Goal: Communication & Community: Participate in discussion

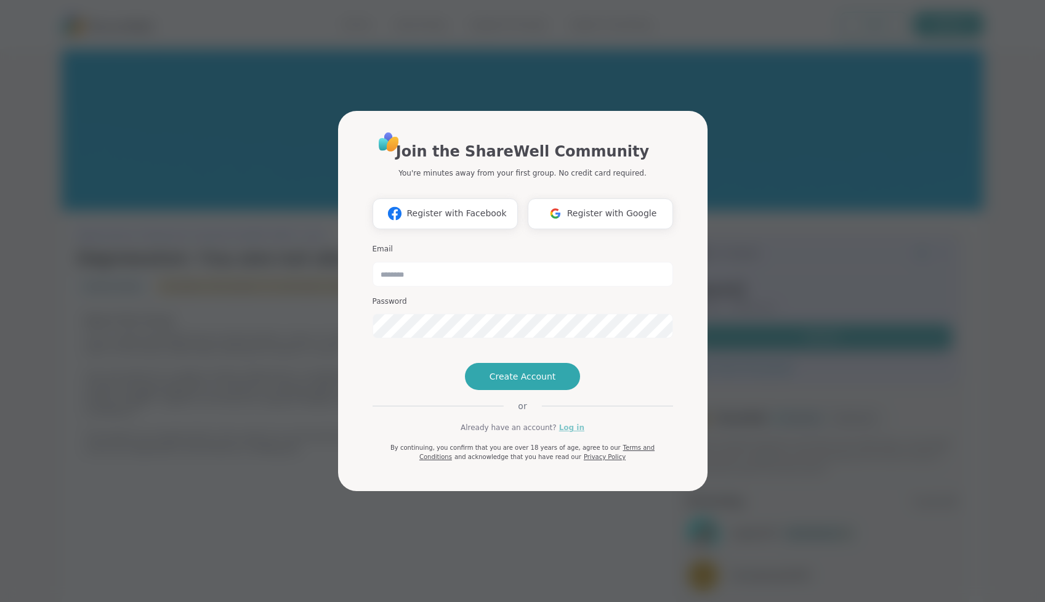
click at [567, 433] on link "Log in" at bounding box center [571, 427] width 25 height 11
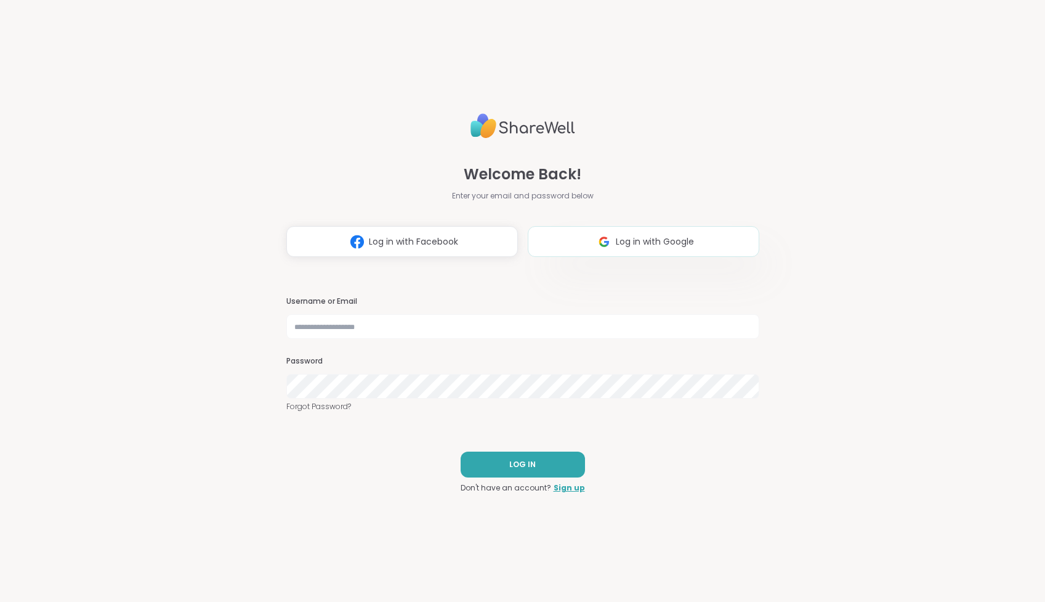
click at [617, 249] on button "Log in with Google" at bounding box center [644, 241] width 232 height 31
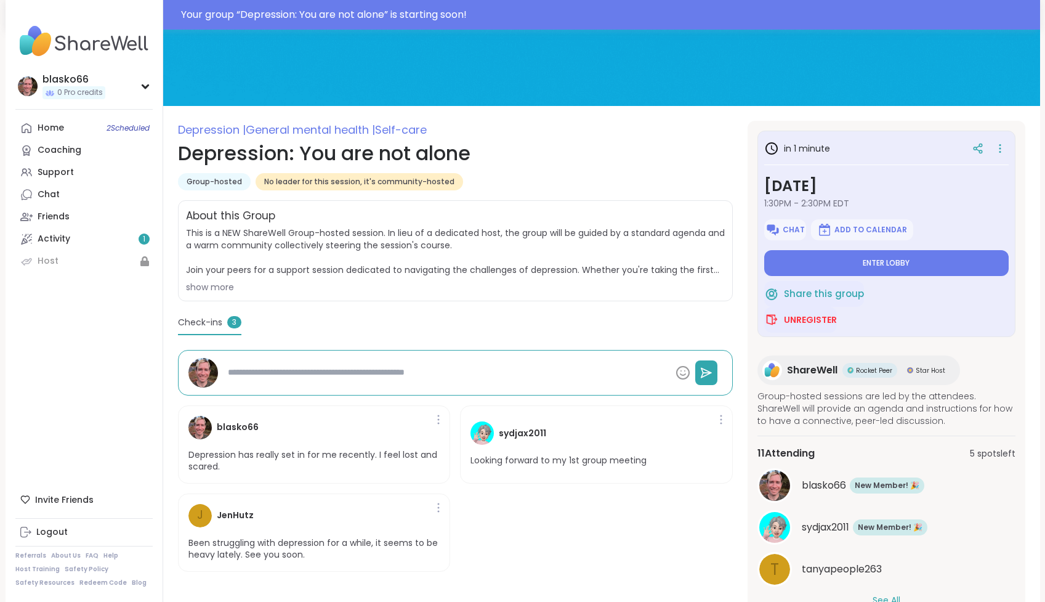
scroll to position [86, 0]
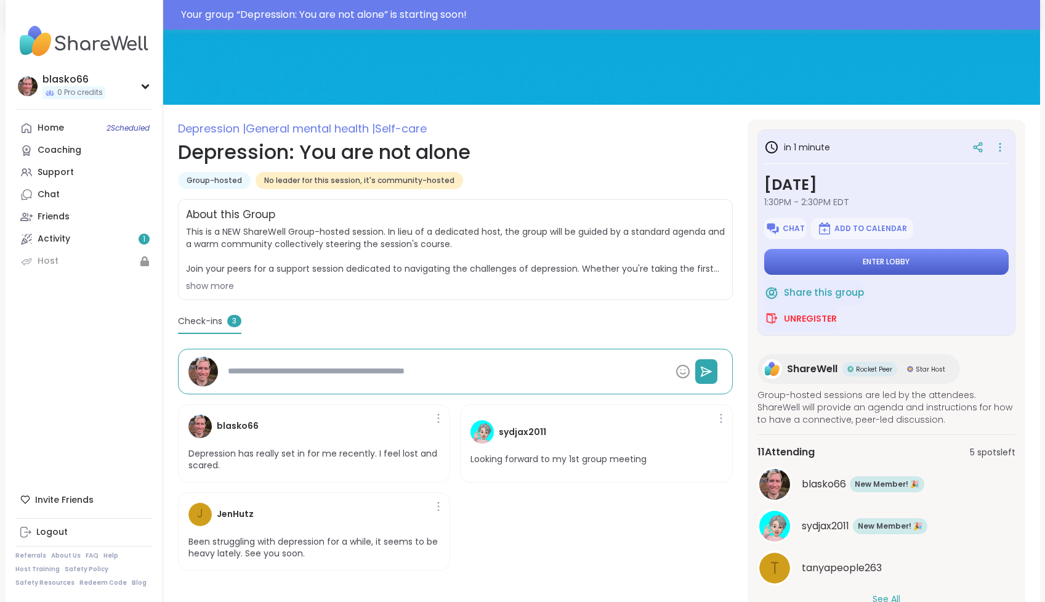
click at [856, 262] on button "Enter lobby" at bounding box center [887, 262] width 245 height 26
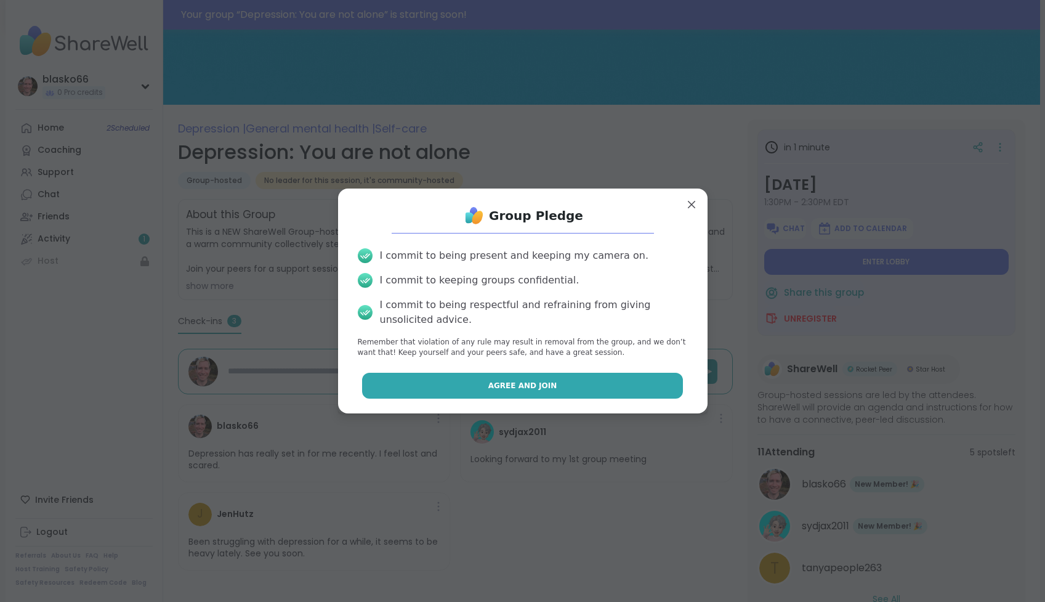
click at [511, 389] on span "Agree and Join" at bounding box center [523, 385] width 69 height 11
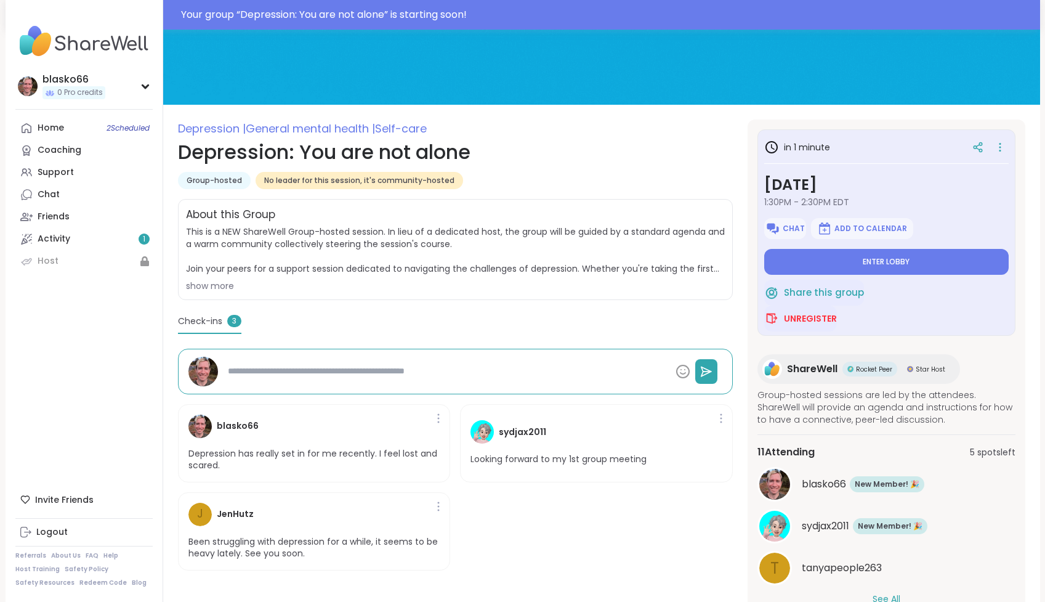
type textarea "*"
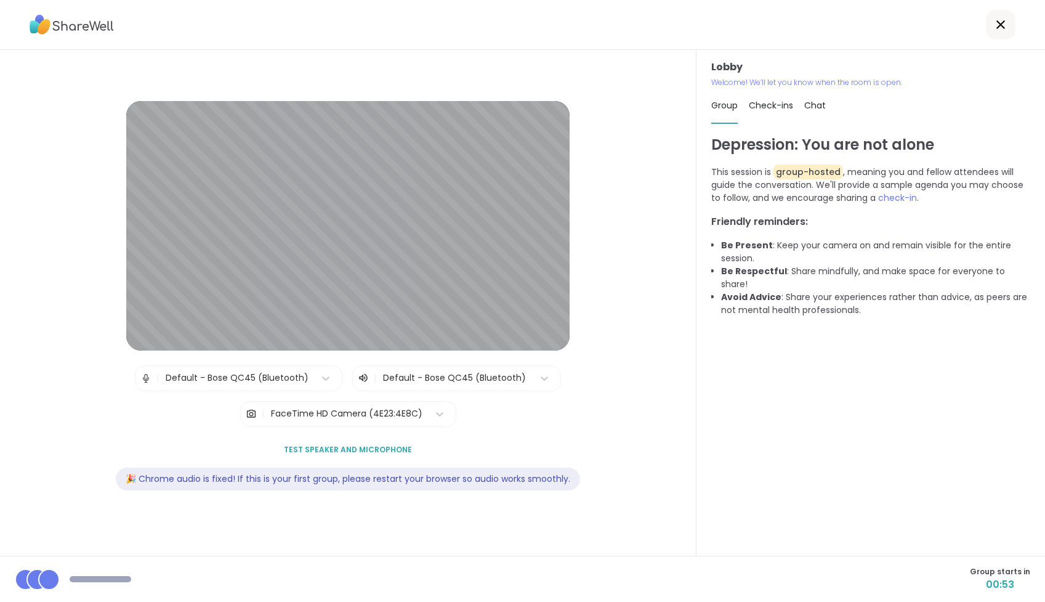
click at [323, 450] on span "Test speaker and microphone" at bounding box center [348, 449] width 128 height 11
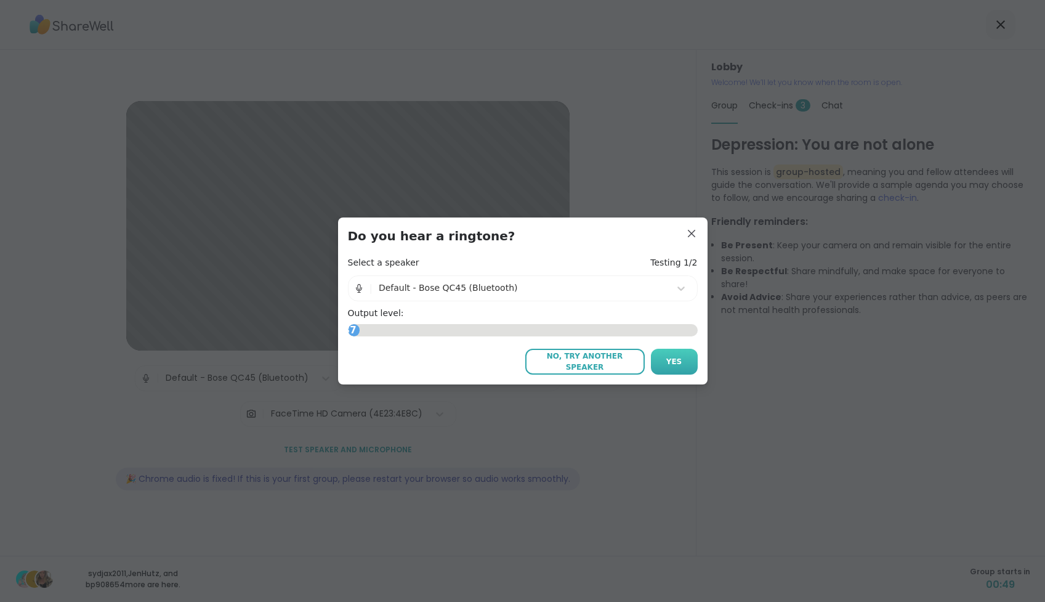
click at [675, 362] on span "Yes" at bounding box center [675, 361] width 16 height 11
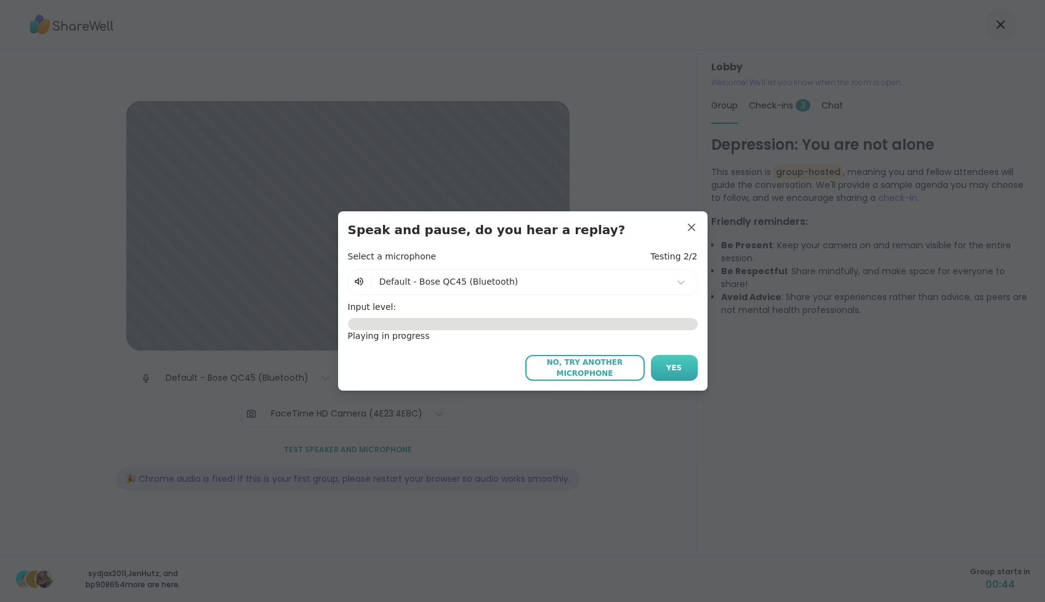
click at [683, 369] on button "Yes" at bounding box center [674, 368] width 47 height 26
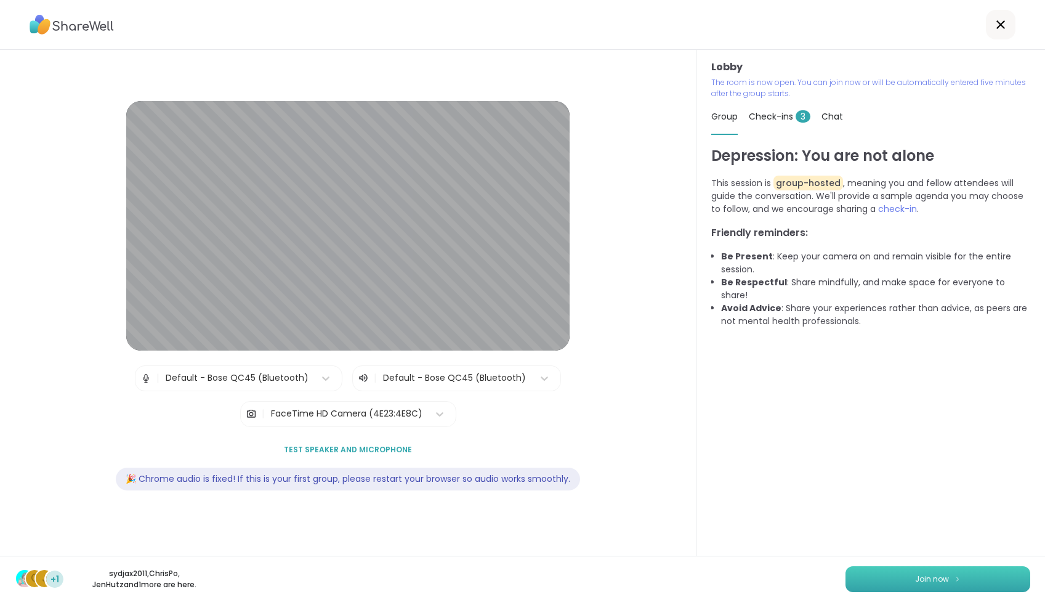
click at [911, 580] on button "Join now" at bounding box center [938, 579] width 185 height 26
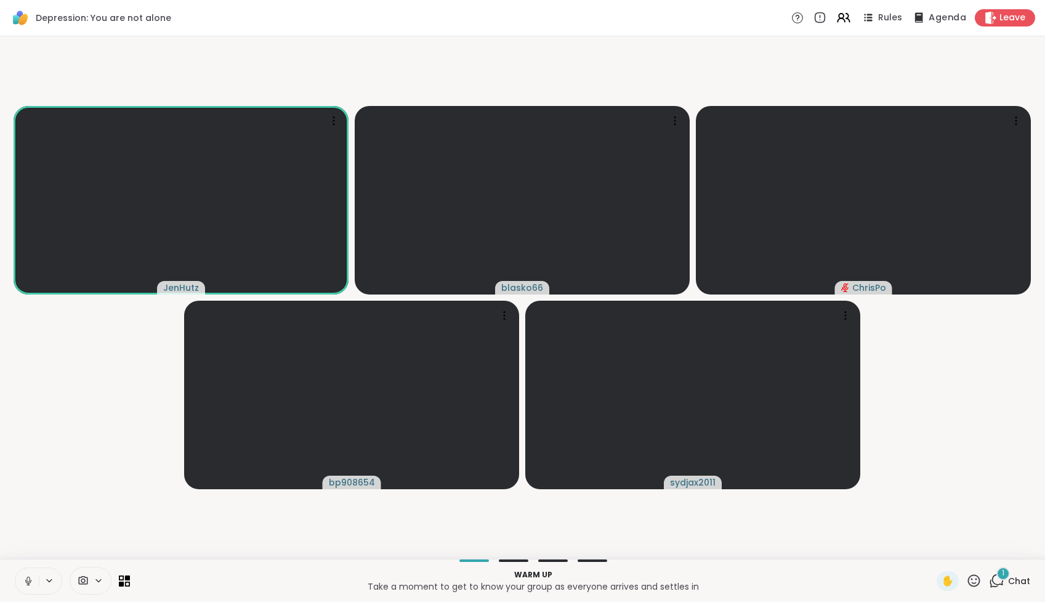
click at [955, 20] on span "Agenda" at bounding box center [948, 18] width 38 height 13
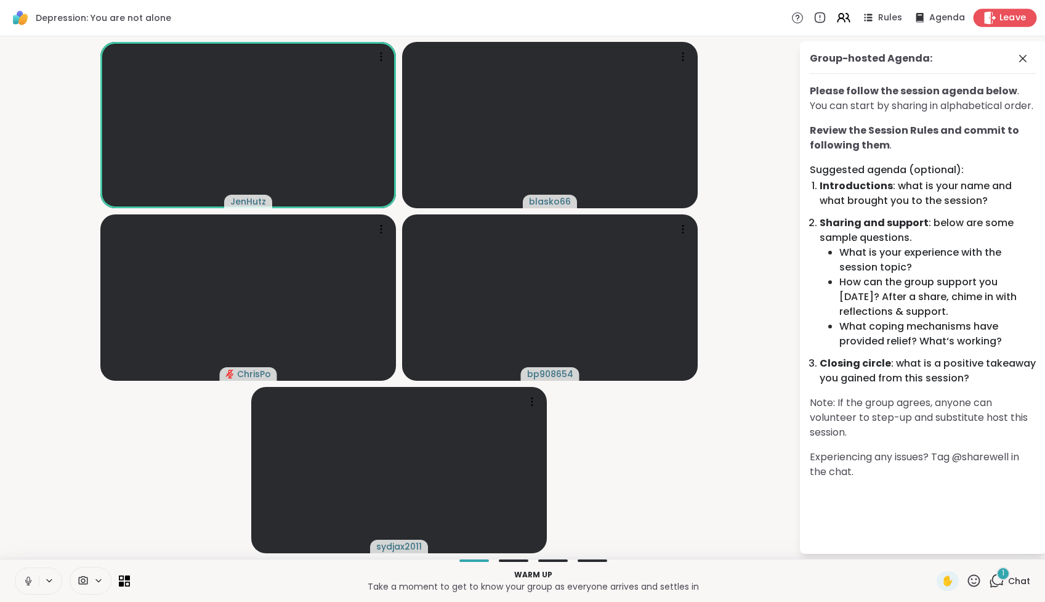
click at [1013, 18] on span "Leave" at bounding box center [1013, 18] width 27 height 13
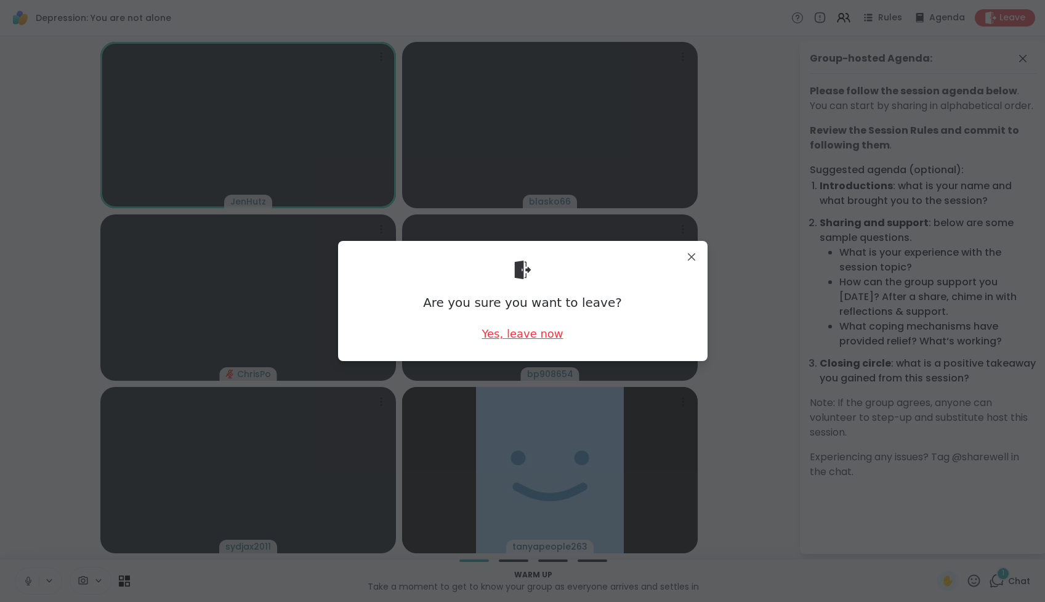
click at [532, 332] on div "Yes, leave now" at bounding box center [522, 333] width 81 height 15
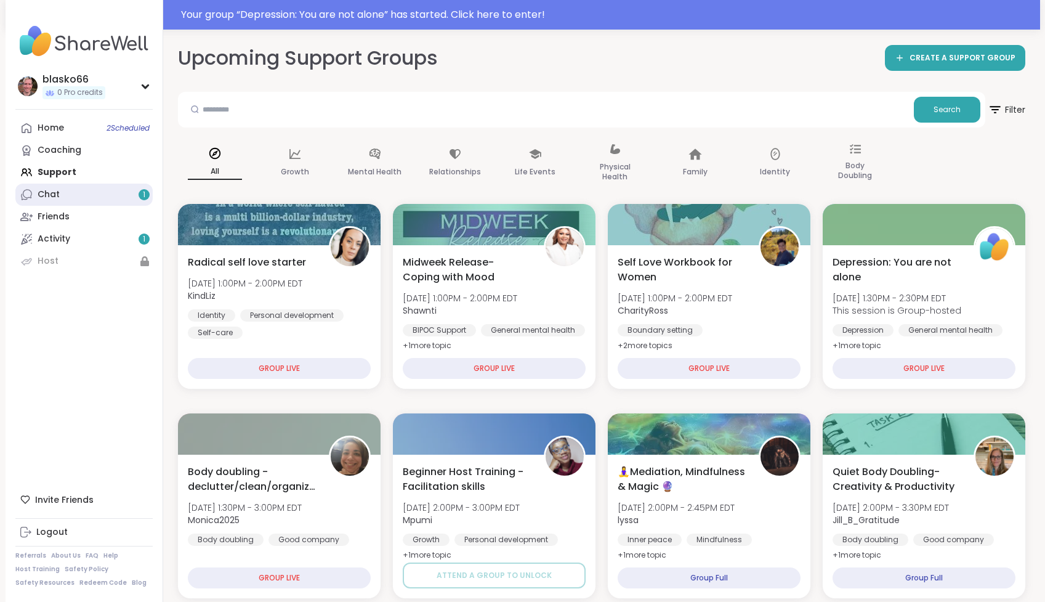
click at [61, 201] on link "Chat 1" at bounding box center [83, 195] width 137 height 22
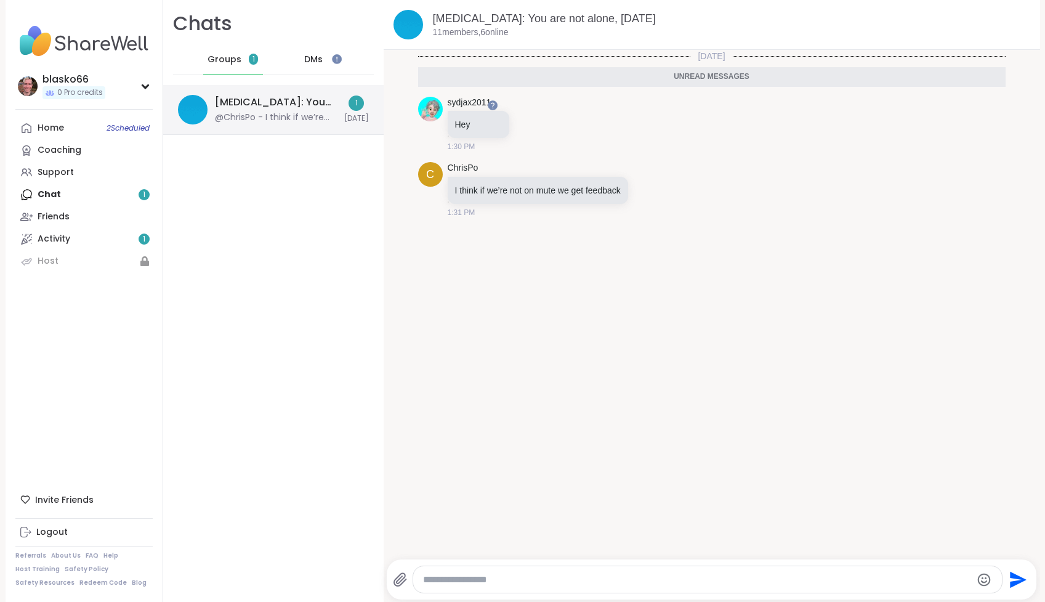
click at [277, 110] on div "[MEDICAL_DATA]: You are not alone, [DATE] @ChrisPo - I think if we’re not on mu…" at bounding box center [276, 109] width 122 height 28
click at [62, 129] on div "Home 2 Scheduled" at bounding box center [51, 128] width 26 height 12
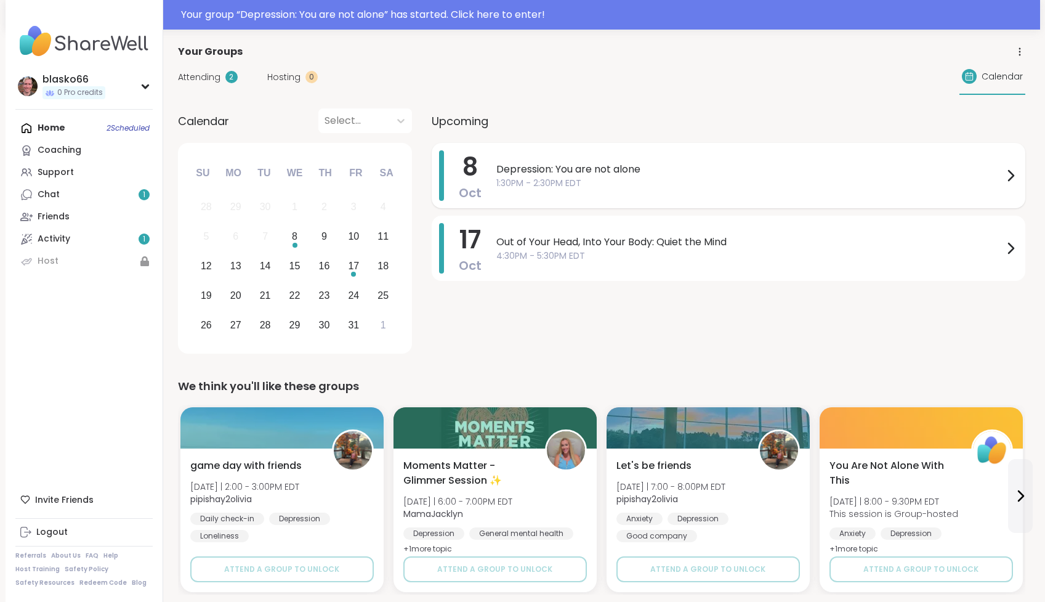
click at [616, 166] on span "Depression: You are not alone" at bounding box center [750, 169] width 507 height 15
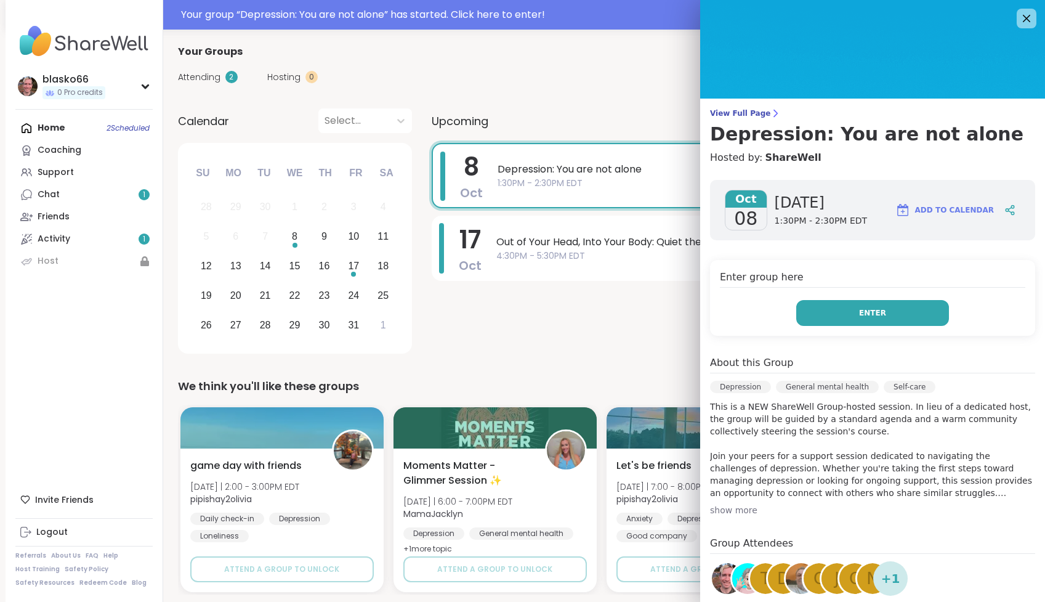
click at [872, 318] on span "Enter" at bounding box center [872, 312] width 27 height 11
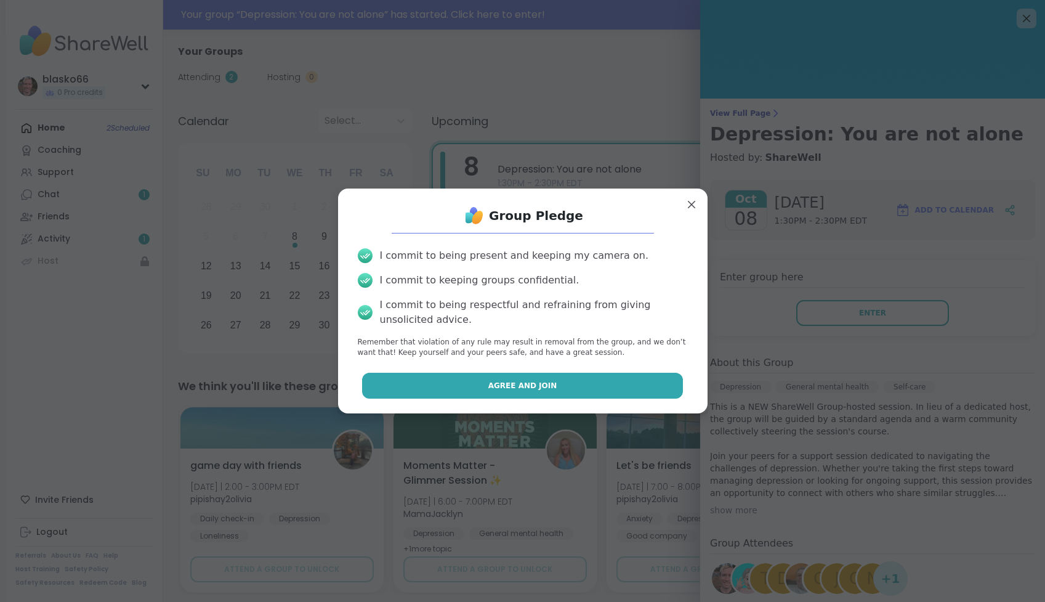
click at [538, 387] on span "Agree and Join" at bounding box center [523, 385] width 69 height 11
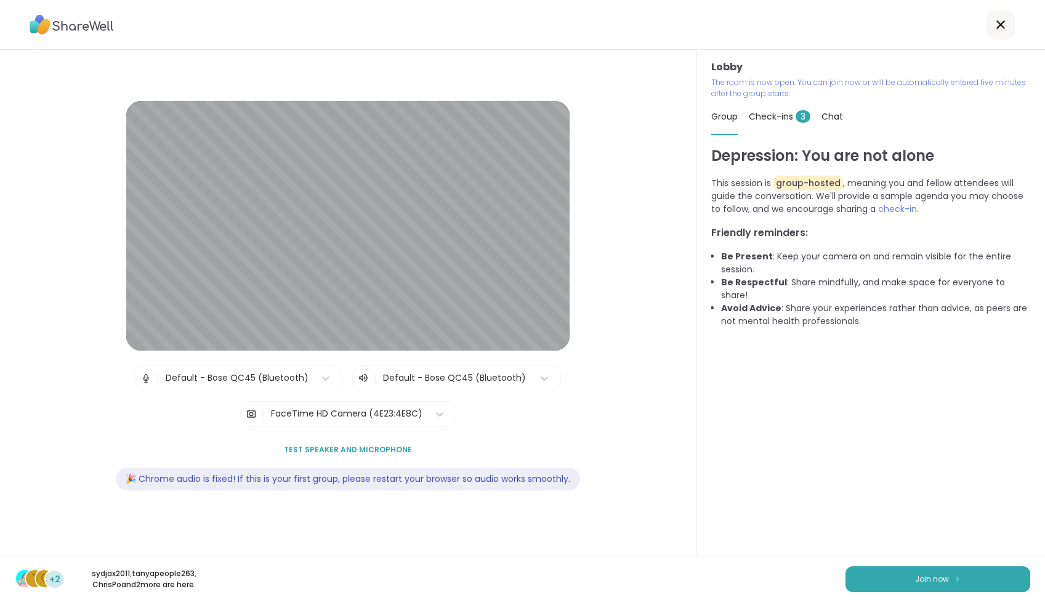
click at [383, 450] on span "Test speaker and microphone" at bounding box center [348, 449] width 128 height 11
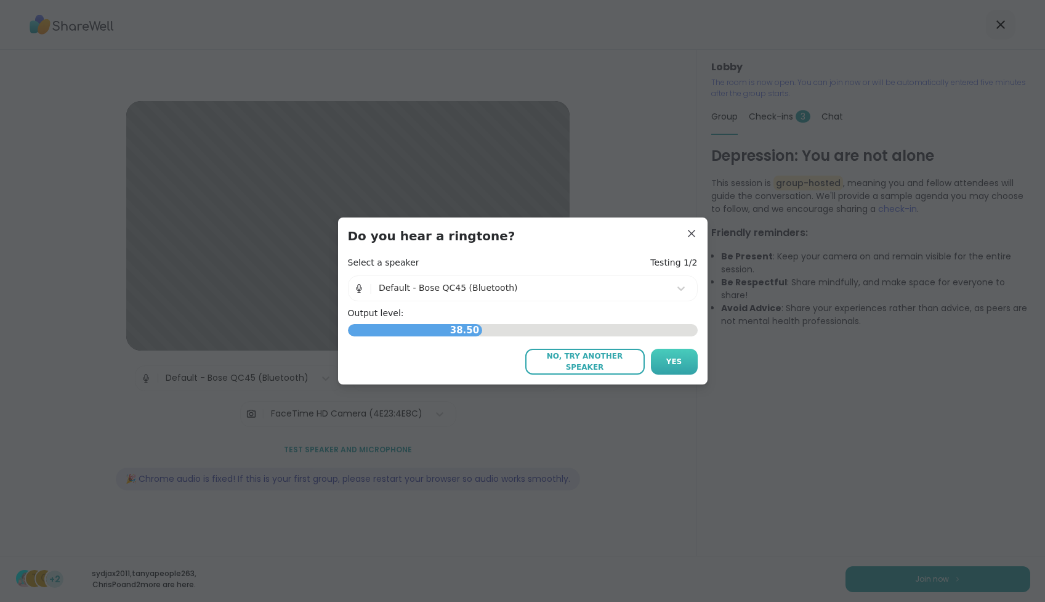
click at [675, 365] on span "Yes" at bounding box center [675, 361] width 16 height 11
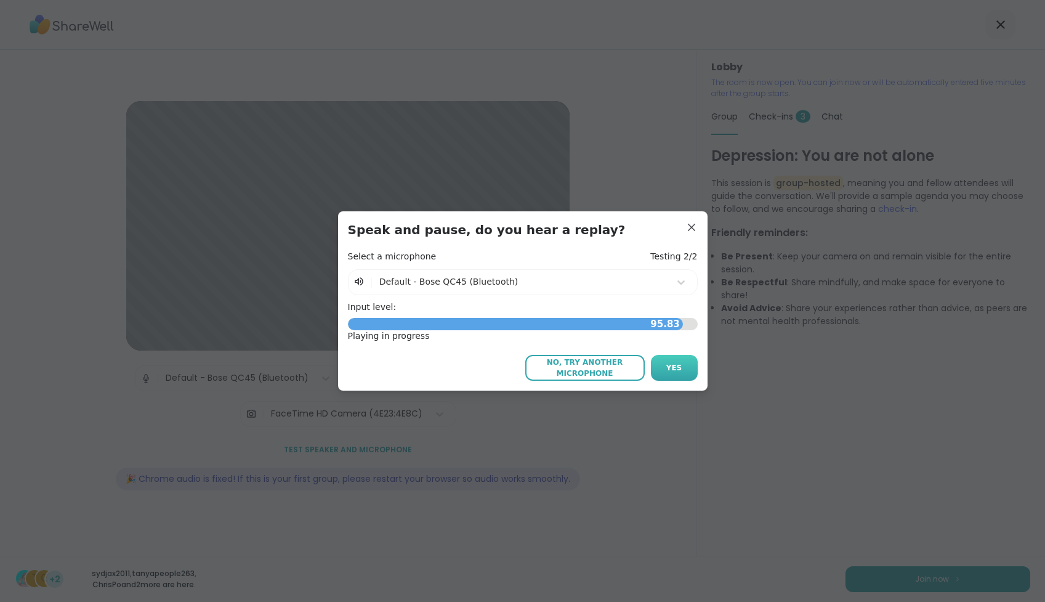
click at [672, 367] on span "Yes" at bounding box center [675, 367] width 16 height 11
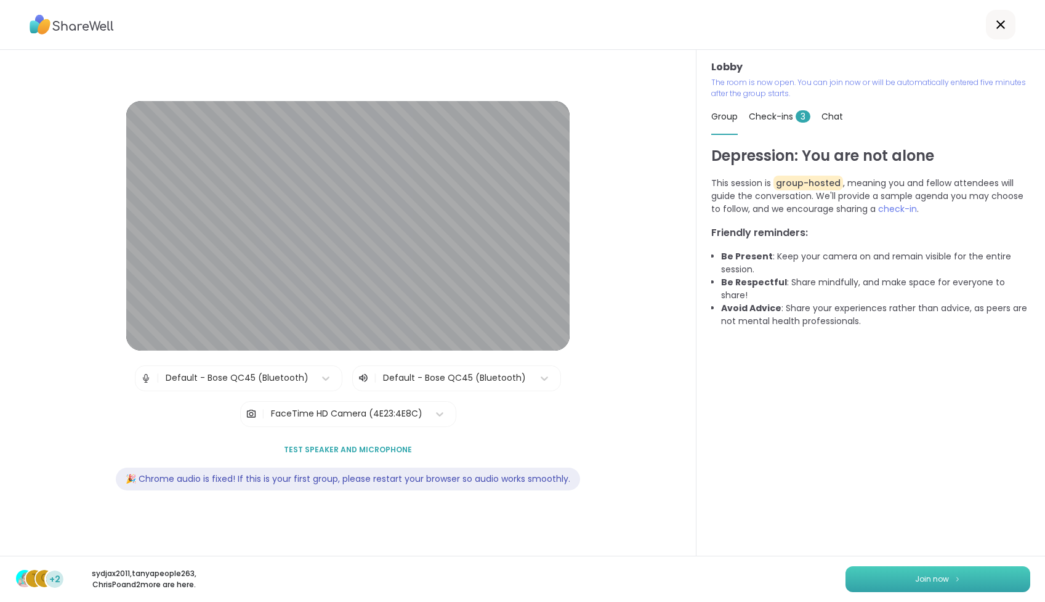
click at [938, 580] on span "Join now" at bounding box center [932, 579] width 34 height 11
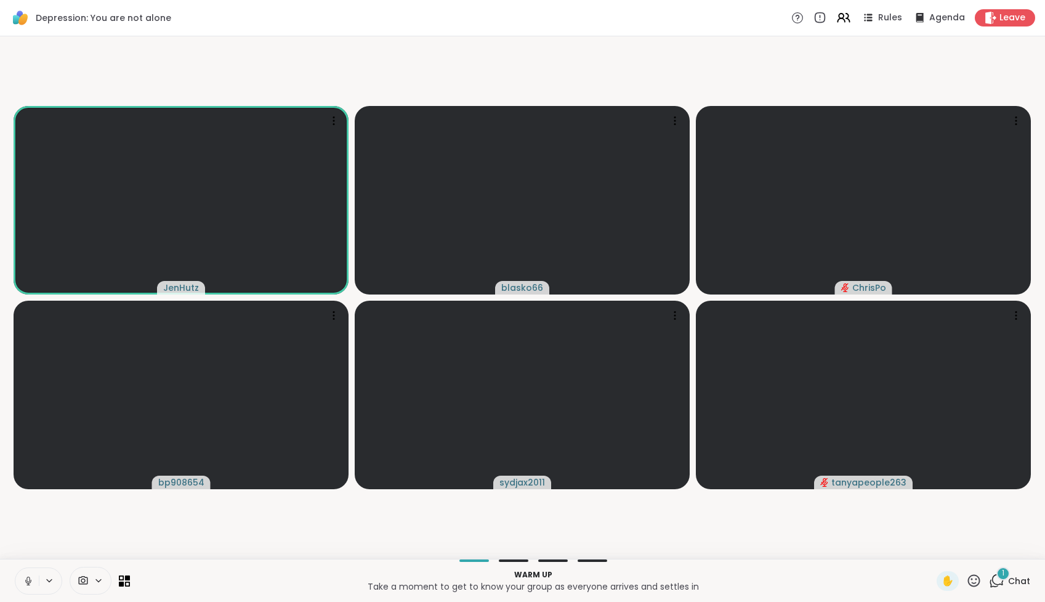
click at [27, 581] on icon at bounding box center [27, 580] width 3 height 6
click at [27, 581] on icon at bounding box center [28, 581] width 9 height 9
click at [335, 314] on icon at bounding box center [334, 315] width 12 height 12
click at [431, 75] on video-player-container "JenHutz blasko66 ChrisPo bp908654 sydjax2011 tanyapeople263" at bounding box center [522, 297] width 1031 height 513
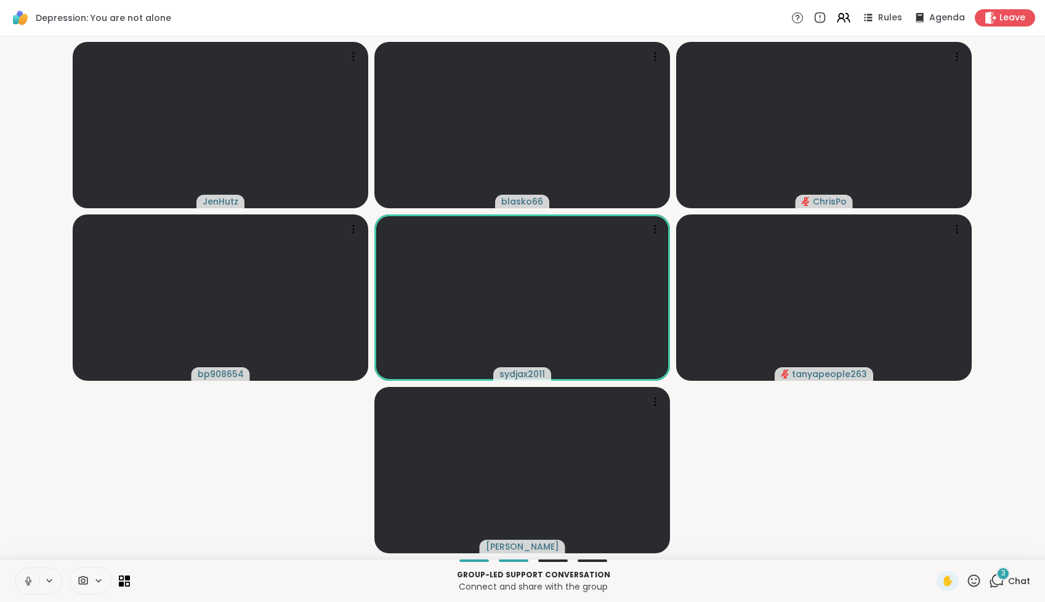
click at [28, 578] on icon at bounding box center [28, 580] width 11 height 11
click at [29, 577] on icon at bounding box center [28, 577] width 4 height 5
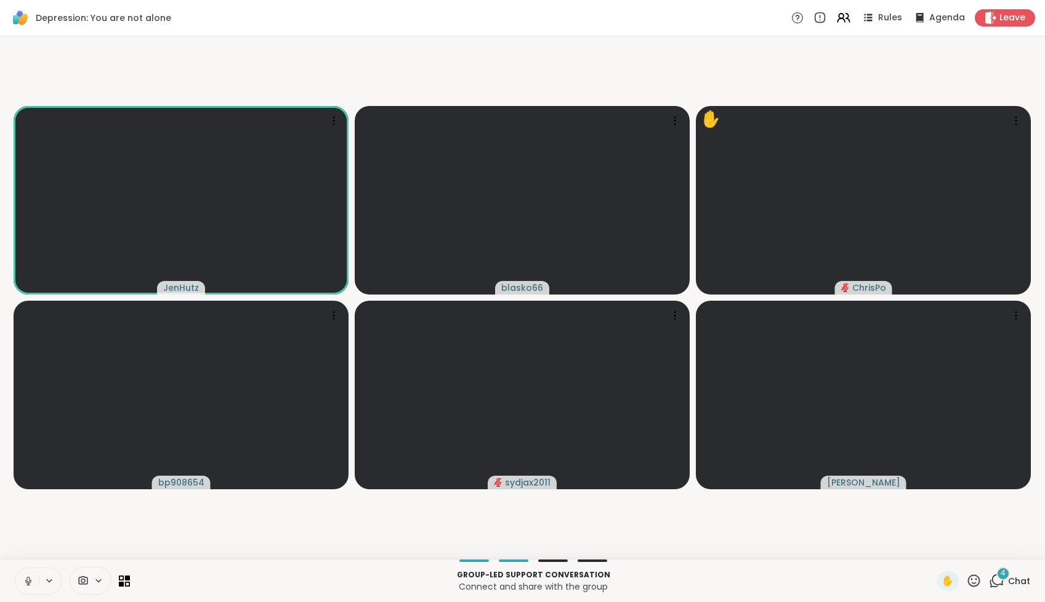
click at [28, 579] on icon at bounding box center [28, 580] width 11 height 11
click at [25, 576] on icon at bounding box center [28, 580] width 11 height 11
click at [333, 316] on icon at bounding box center [334, 315] width 12 height 12
click at [324, 422] on video at bounding box center [181, 395] width 335 height 189
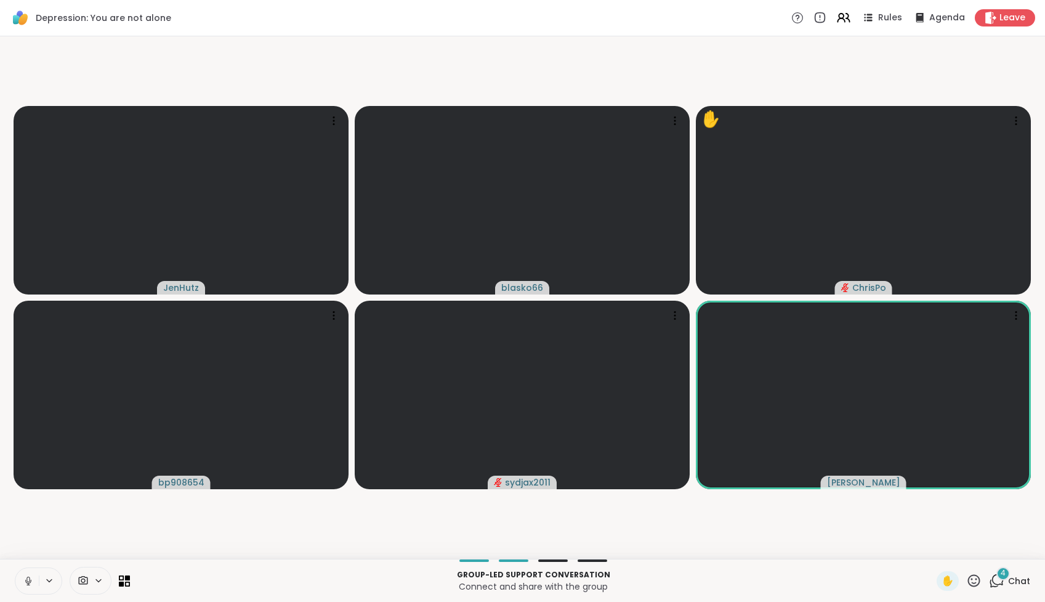
click at [51, 579] on icon at bounding box center [49, 580] width 5 height 2
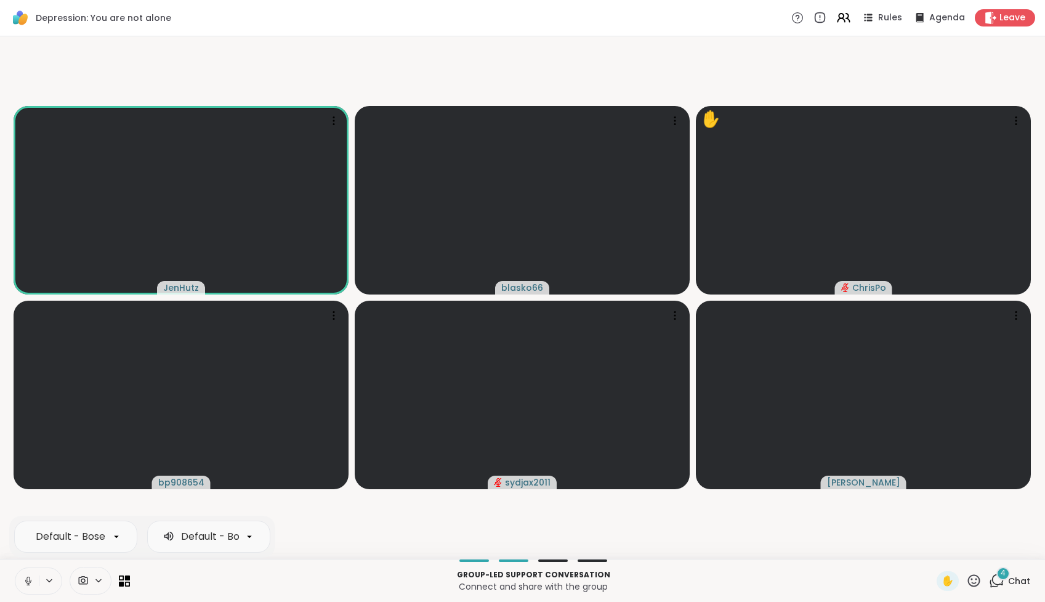
click at [431, 508] on video-player-container "JenHutz blasko66 ✋ ChrisPo bp908654 sydjax2011 [PERSON_NAME]" at bounding box center [522, 297] width 1031 height 513
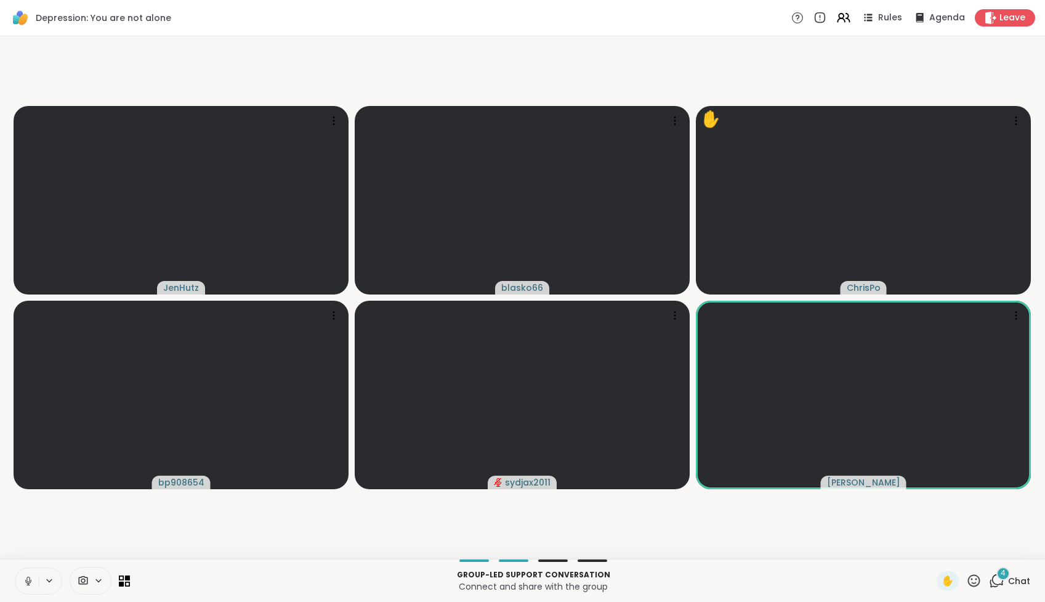
click at [27, 580] on icon at bounding box center [27, 580] width 3 height 6
click at [28, 575] on icon at bounding box center [28, 580] width 11 height 11
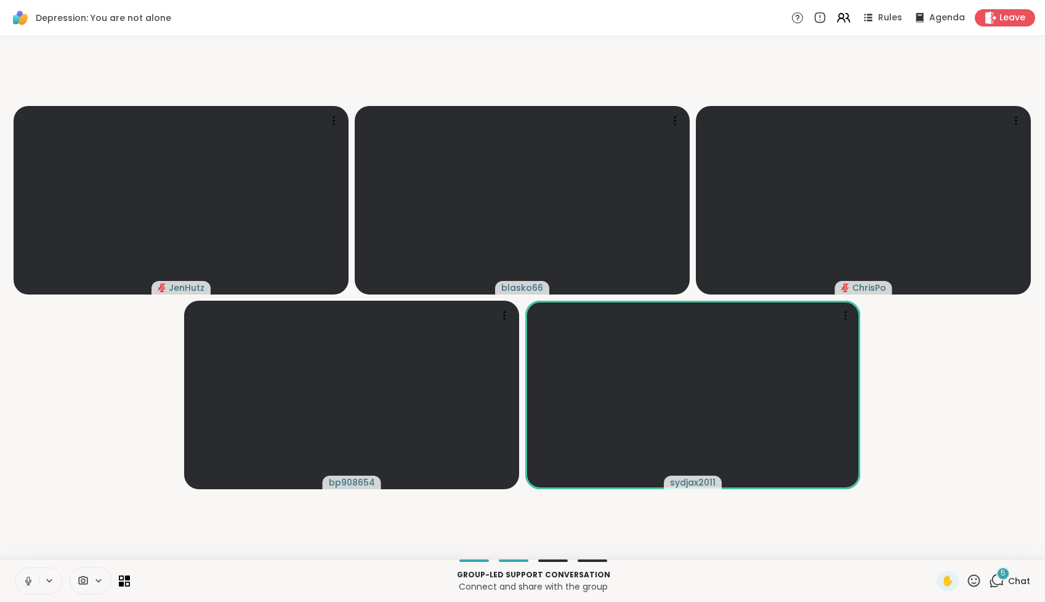
click at [26, 579] on icon at bounding box center [27, 580] width 3 height 6
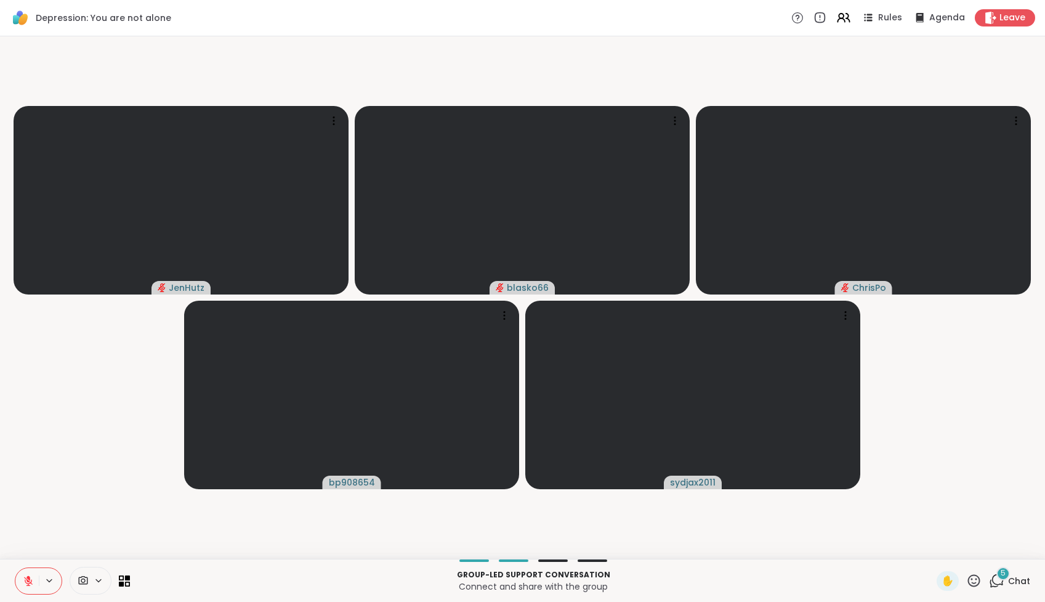
click at [29, 578] on icon at bounding box center [28, 577] width 4 height 5
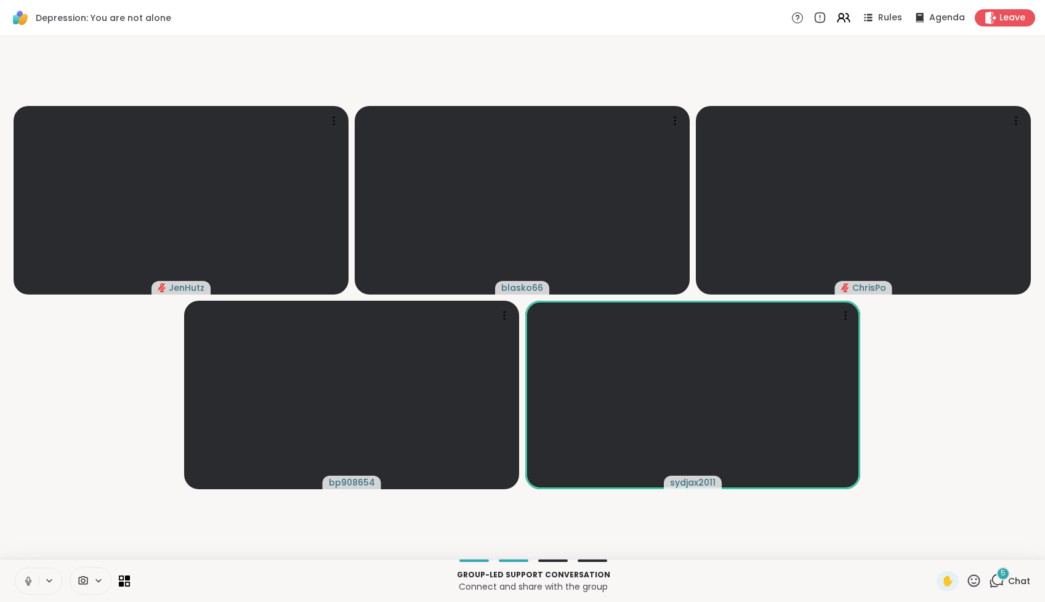
click at [26, 580] on icon at bounding box center [28, 580] width 11 height 11
click at [25, 580] on icon at bounding box center [28, 581] width 9 height 9
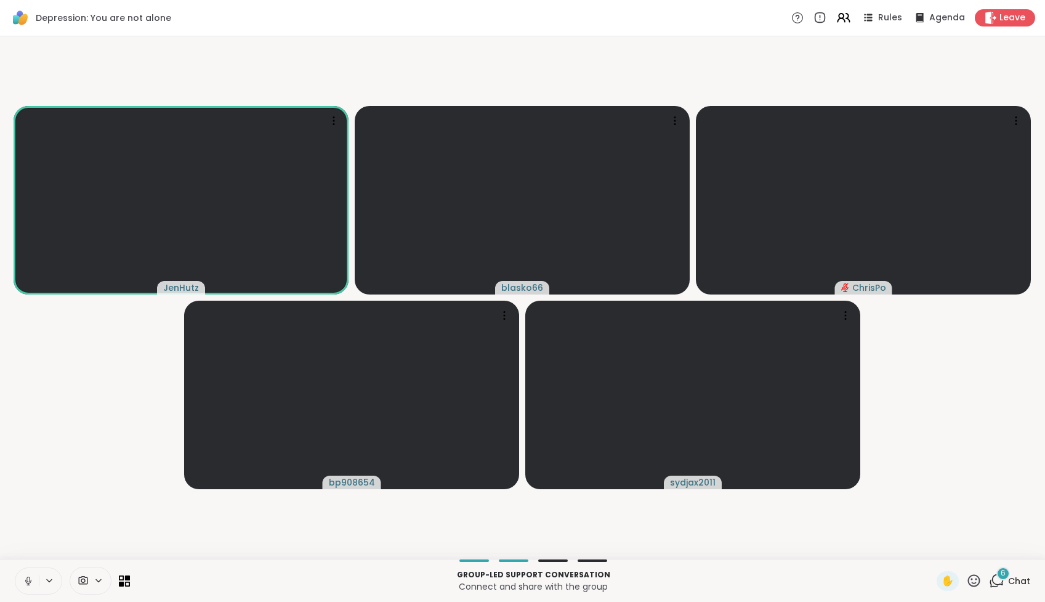
click at [26, 578] on icon at bounding box center [28, 580] width 11 height 11
click at [27, 578] on icon at bounding box center [28, 580] width 11 height 11
click at [27, 578] on icon at bounding box center [27, 580] width 3 height 6
click at [23, 582] on icon at bounding box center [28, 580] width 11 height 11
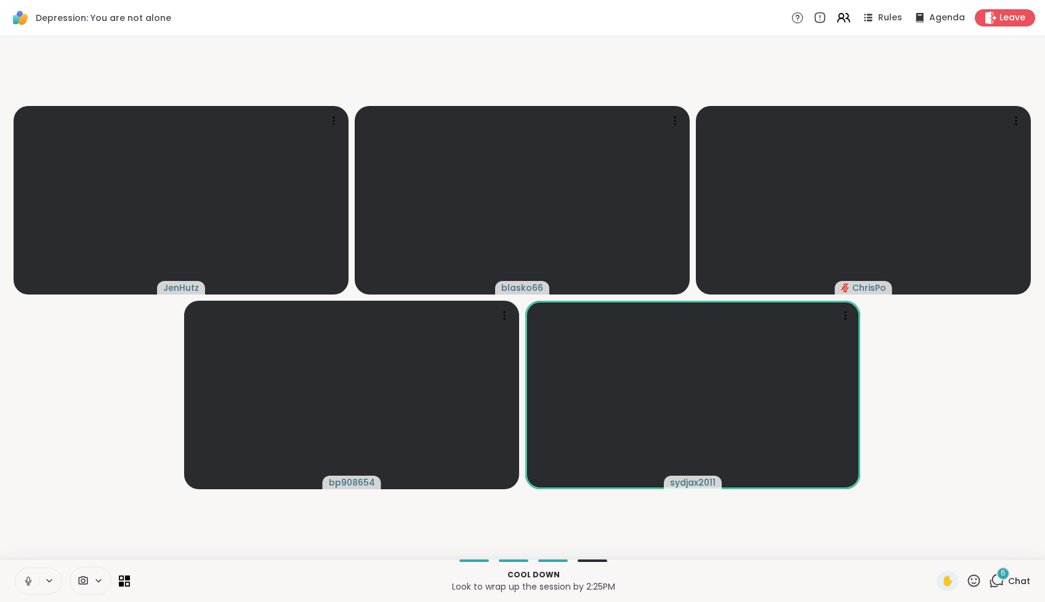
click at [29, 575] on icon at bounding box center [28, 580] width 11 height 11
click at [25, 578] on icon at bounding box center [28, 581] width 9 height 9
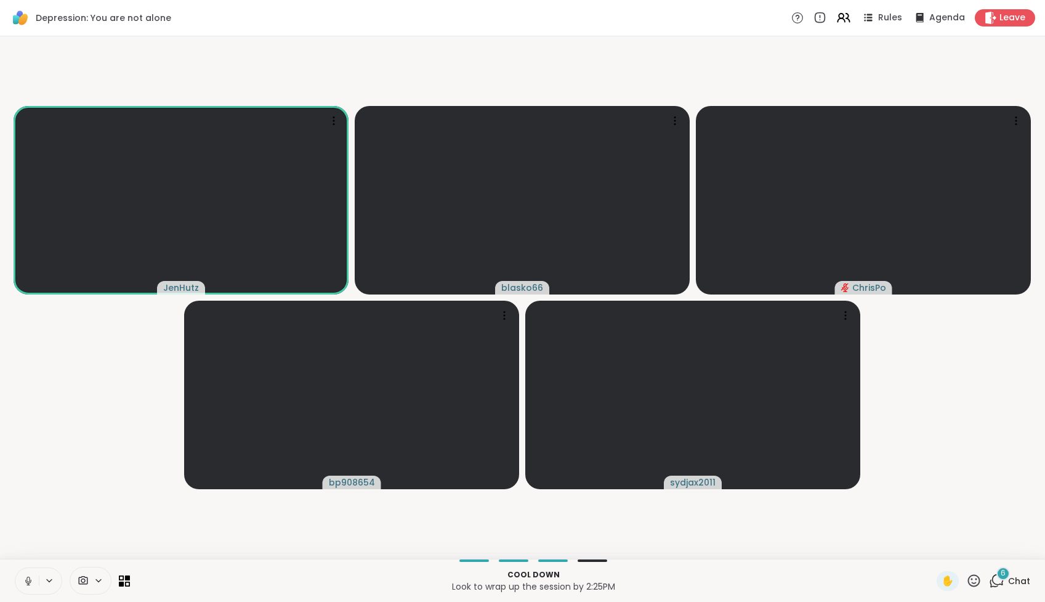
click at [1004, 576] on span "6" at bounding box center [1003, 573] width 5 height 10
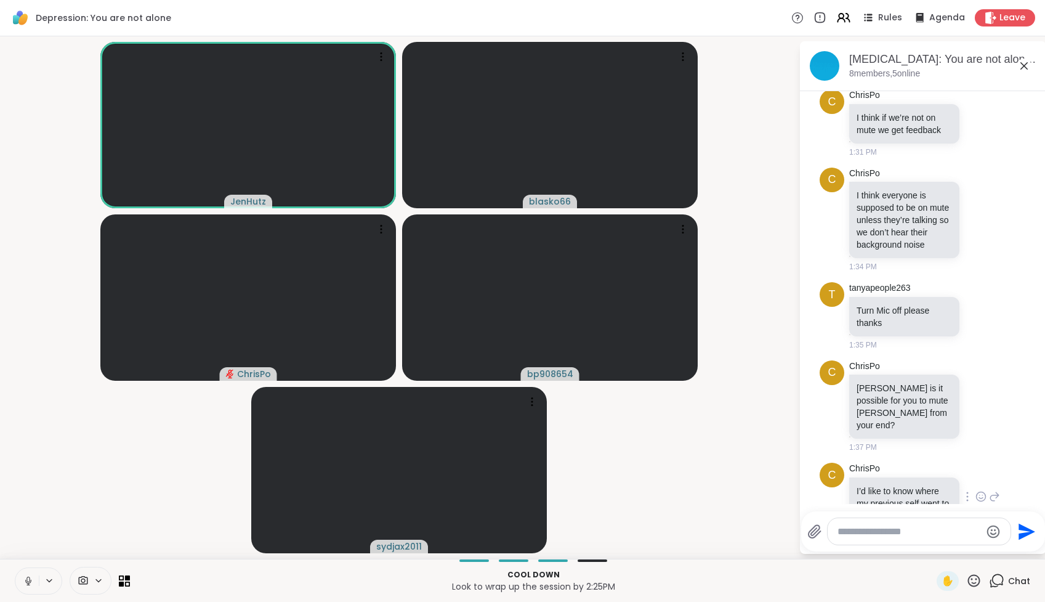
scroll to position [291, 0]
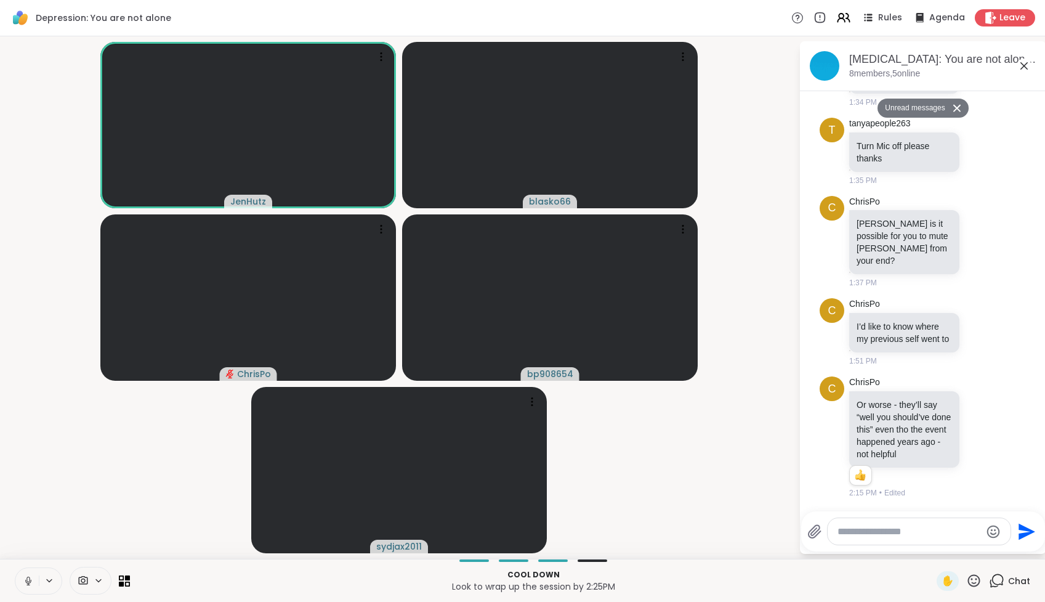
click at [1022, 62] on icon at bounding box center [1024, 66] width 15 height 15
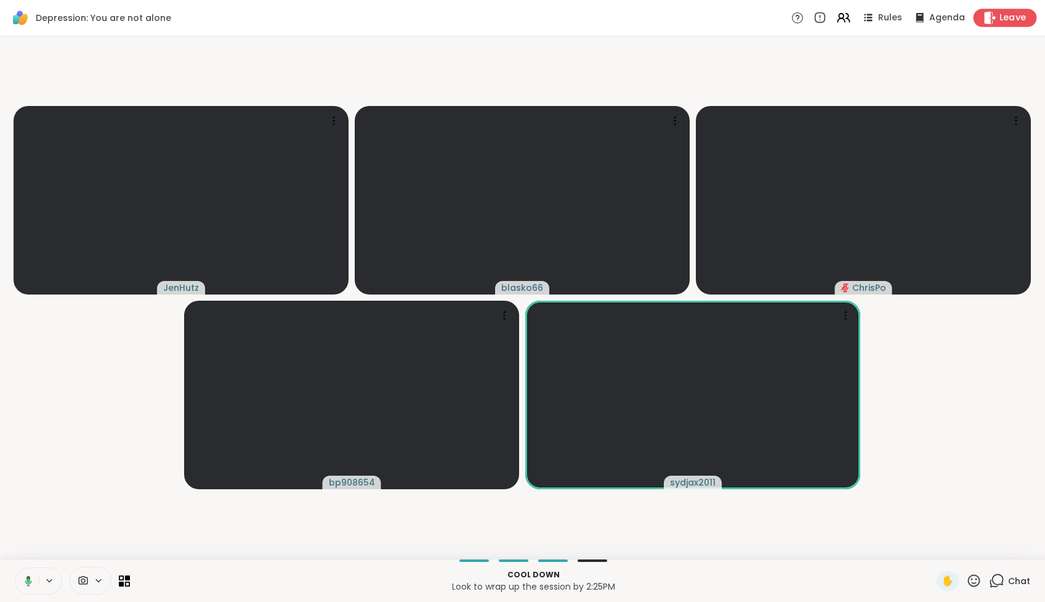
click at [1017, 15] on span "Leave" at bounding box center [1013, 18] width 27 height 13
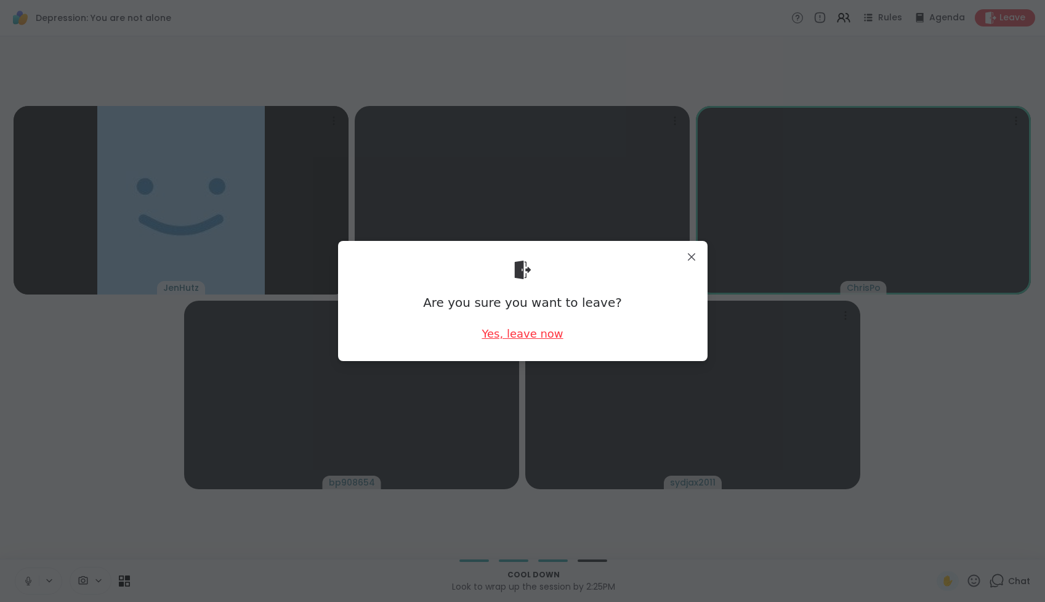
click at [521, 334] on div "Yes, leave now" at bounding box center [522, 333] width 81 height 15
